Goal: Check status: Check status

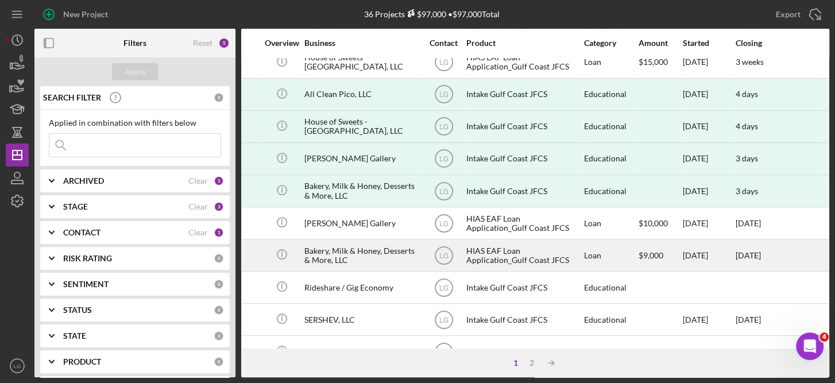
scroll to position [398, 210]
click at [515, 247] on div "HIAS EAF Loan Application_Gulf Coast JFCS" at bounding box center [521, 255] width 115 height 30
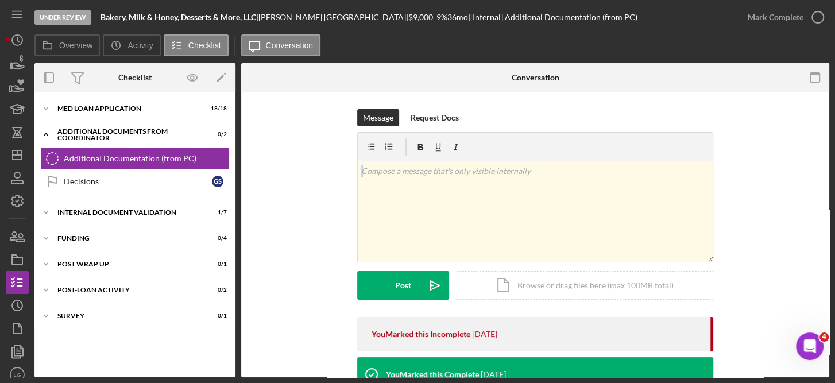
drag, startPoint x: 831, startPoint y: 140, endPoint x: 836, endPoint y: 192, distance: 51.9
click at [834, 192] on html "Under Review Bakery, Milk & Honey, Desserts & More, LLC | [PERSON_NAME] | $9,00…" at bounding box center [417, 191] width 835 height 383
click at [129, 113] on div "Icon/Expander MED Loan Application 18 / 18" at bounding box center [134, 108] width 201 height 23
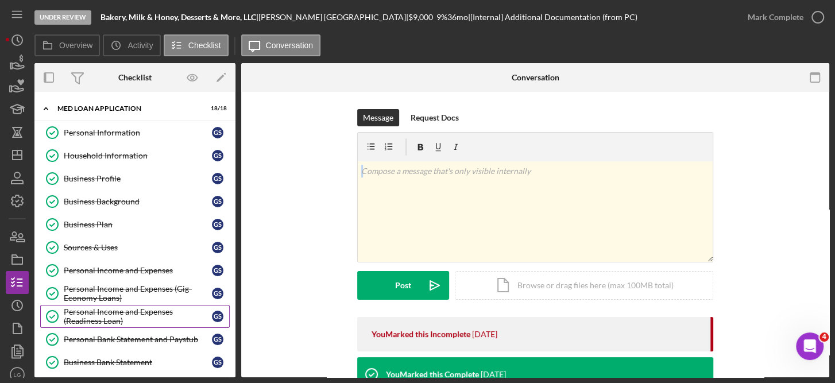
click at [102, 313] on div "Personal Income and Expenses (Readiness Loan)" at bounding box center [138, 316] width 148 height 18
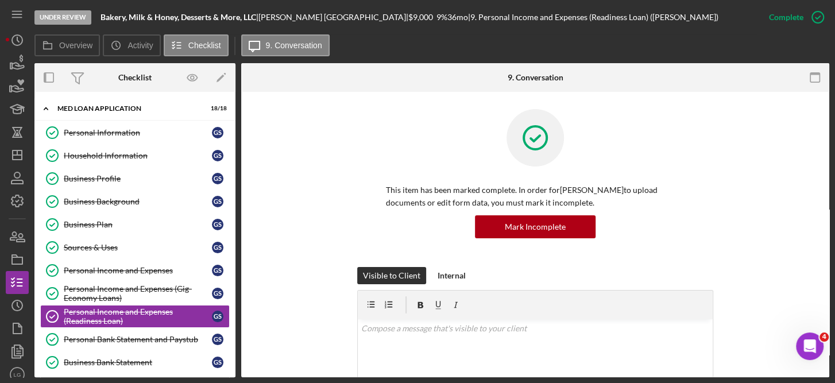
scroll to position [250, 0]
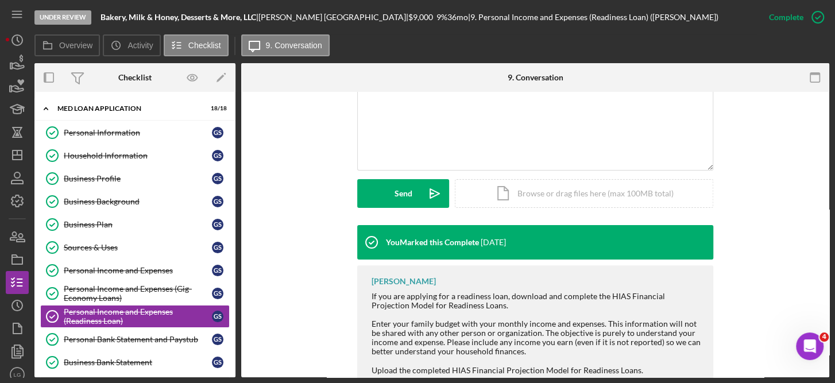
click at [825, 183] on div "This item has been marked complete. In order for [PERSON_NAME] to upload docume…" at bounding box center [535, 141] width 588 height 599
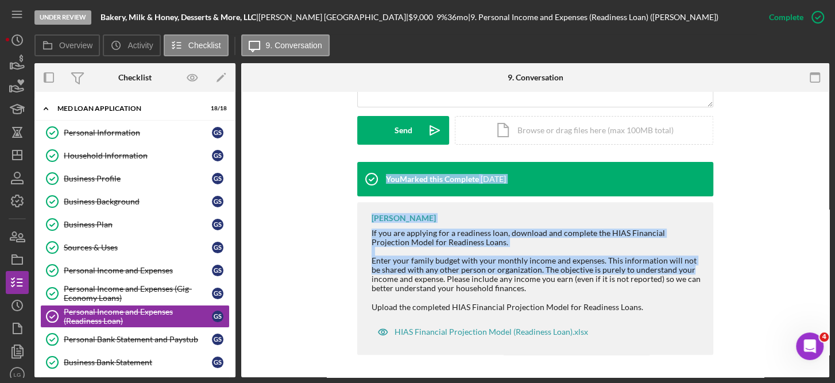
drag, startPoint x: 830, startPoint y: 265, endPoint x: 821, endPoint y: 160, distance: 106.1
click at [821, 160] on div "Under Review Bakery, Milk & Honey, Desserts & More, LLC | [PERSON_NAME] | $9,00…" at bounding box center [417, 191] width 835 height 383
drag, startPoint x: 821, startPoint y: 160, endPoint x: 737, endPoint y: 134, distance: 87.6
click at [737, 134] on div "Visible to Client Internal v Color teal Color pink Remove color Add row above A…" at bounding box center [535, 58] width 554 height 208
